Goal: Task Accomplishment & Management: Manage account settings

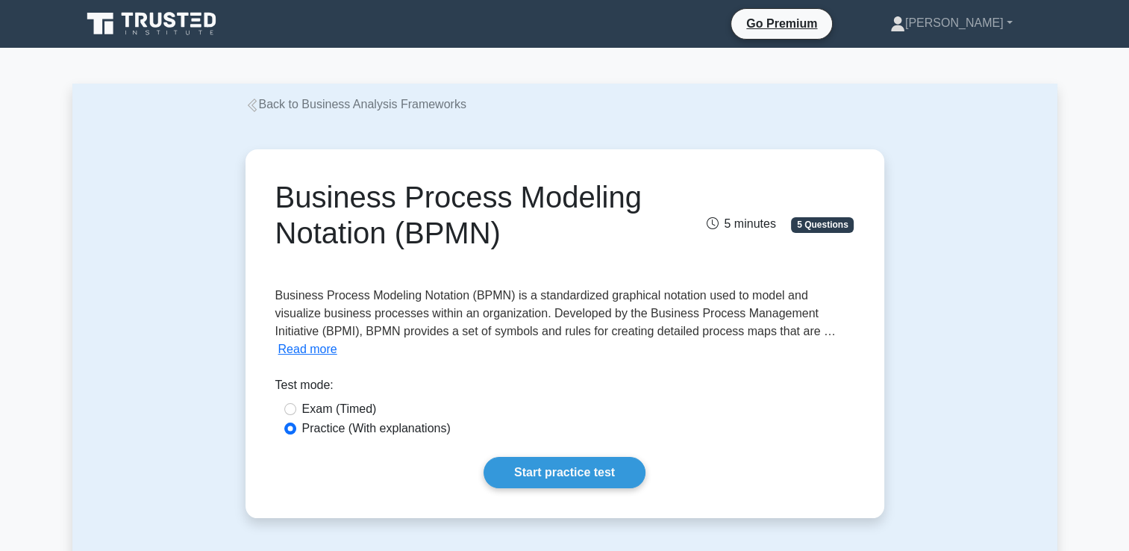
click at [138, 25] on icon at bounding box center [141, 20] width 12 height 15
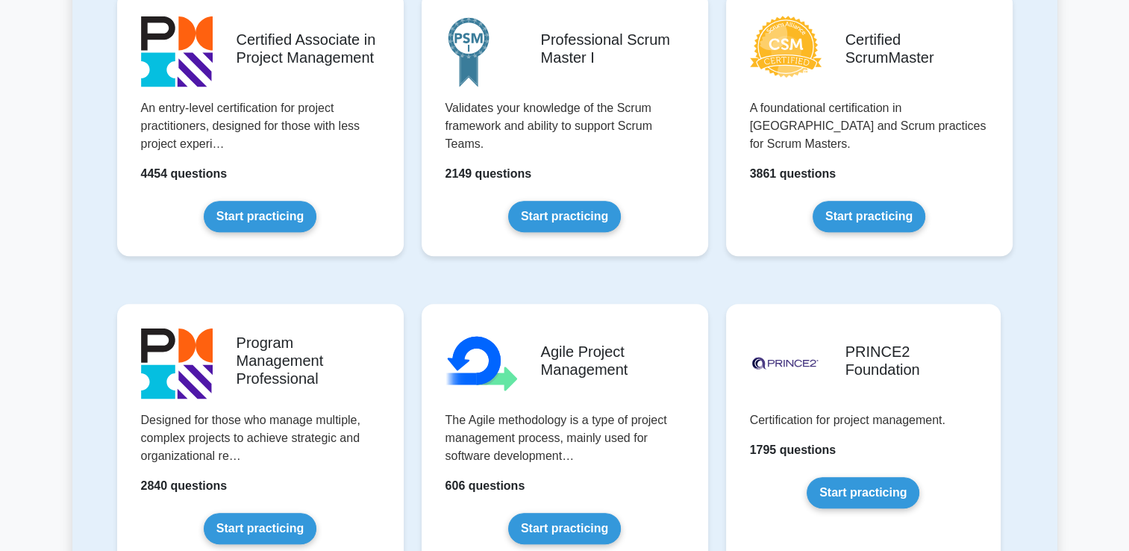
scroll to position [668, 0]
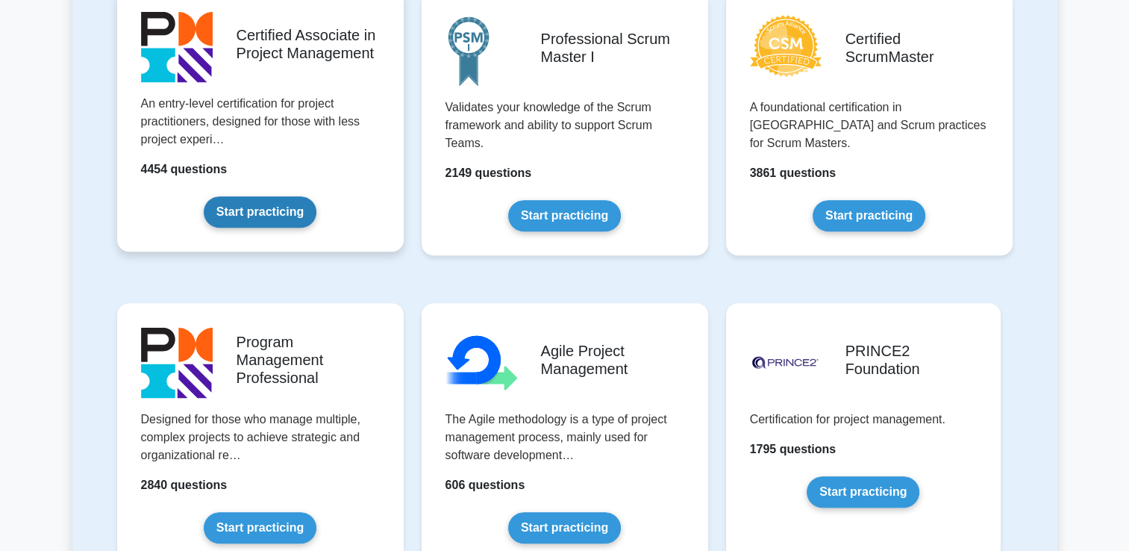
click at [254, 211] on link "Start practicing" at bounding box center [260, 211] width 113 height 31
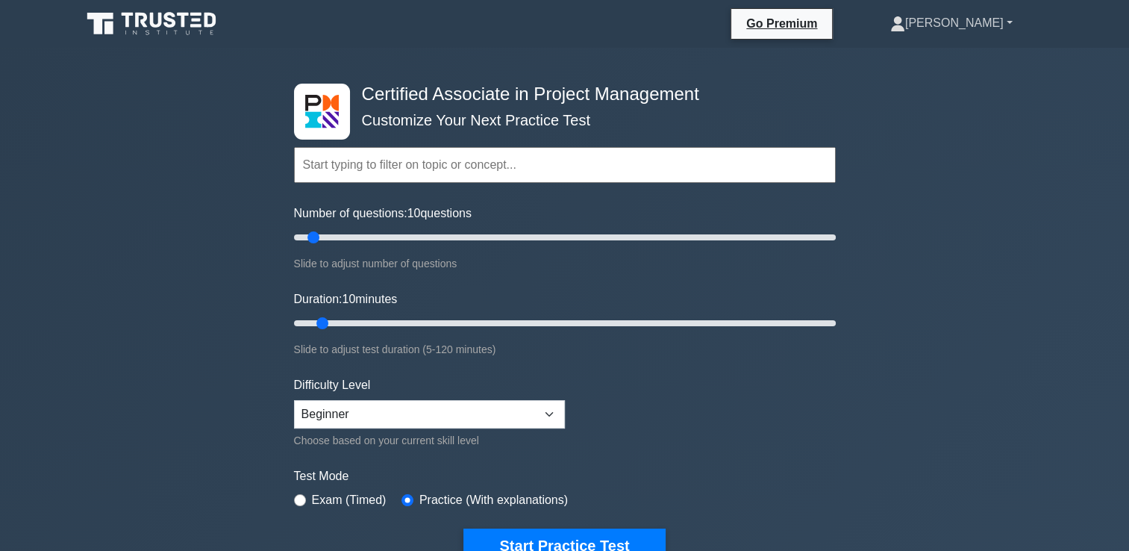
click at [904, 29] on icon at bounding box center [897, 28] width 13 height 6
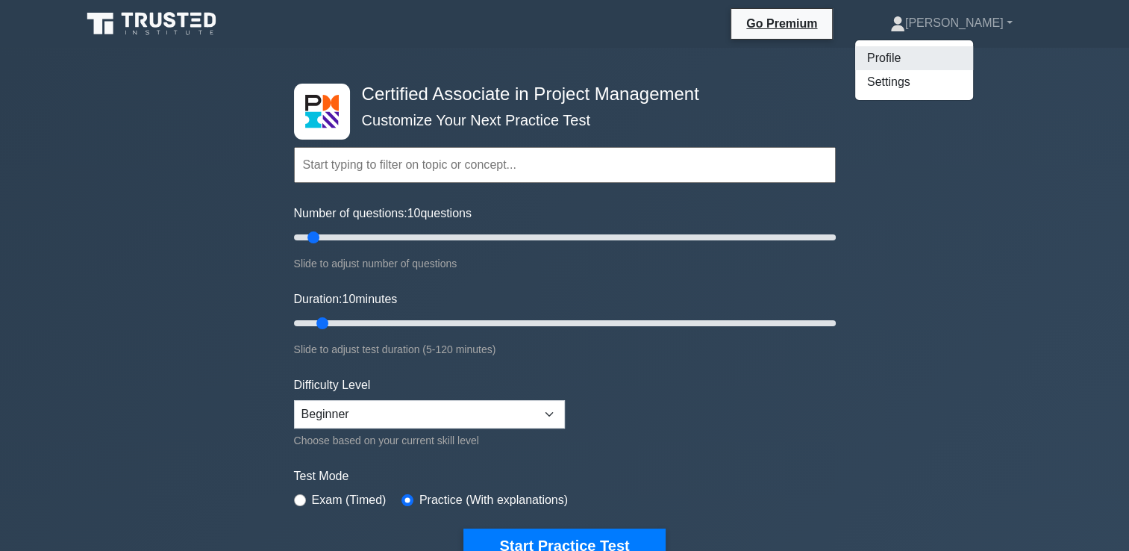
click at [961, 54] on link "Profile" at bounding box center [914, 58] width 118 height 24
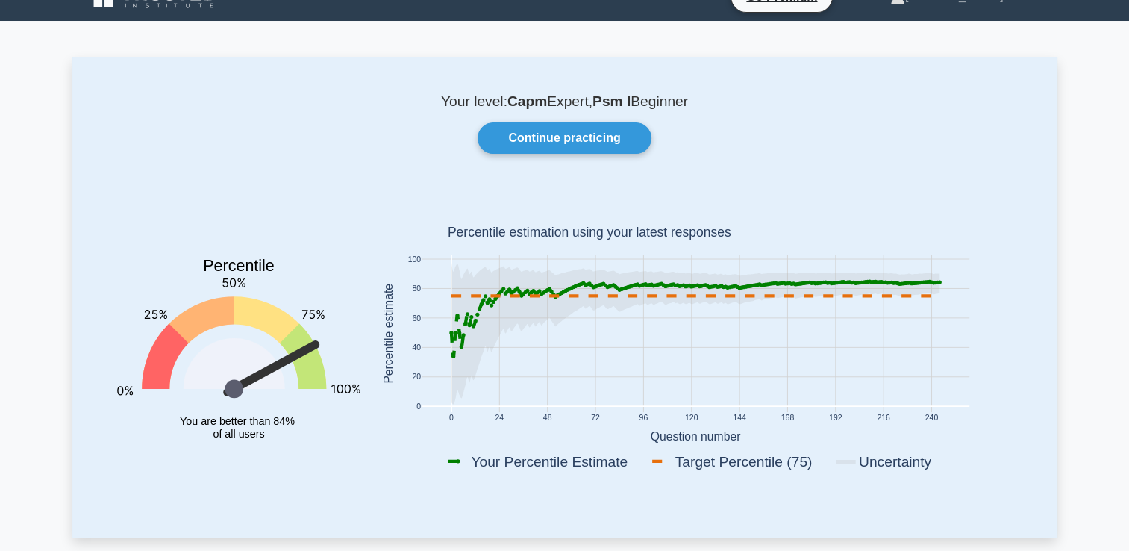
scroll to position [28, 0]
